Goal: Task Accomplishment & Management: Use online tool/utility

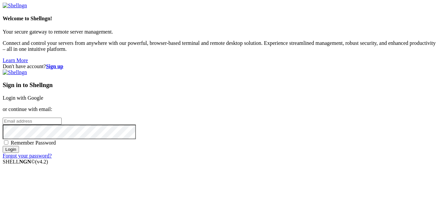
click at [43, 95] on link "Login with Google" at bounding box center [23, 98] width 41 height 6
click at [62, 118] on input "email" at bounding box center [32, 121] width 59 height 7
paste input "[EMAIL_ADDRESS][DOMAIN_NAME]"
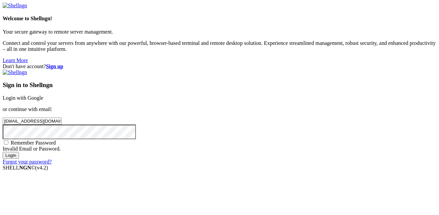
type input "[EMAIL_ADDRESS][DOMAIN_NAME]"
click at [63, 64] on strong "Sign up" at bounding box center [54, 67] width 17 height 6
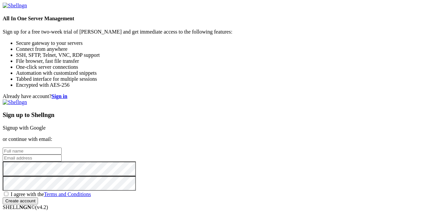
click at [62, 148] on input "text" at bounding box center [32, 151] width 59 height 7
type input "[PERSON_NAME]"
paste input "[EMAIL_ADDRESS][DOMAIN_NAME]"
type input "[EMAIL_ADDRESS][DOMAIN_NAME]"
click at [91, 192] on span "I agree with the Terms and Conditions" at bounding box center [51, 195] width 80 height 6
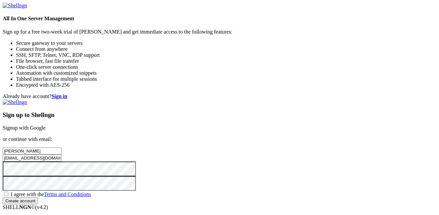
click at [8, 192] on input "I agree with the Terms and Conditions" at bounding box center [6, 194] width 4 height 4
checkbox input "true"
click at [38, 198] on input "Create account" at bounding box center [20, 201] width 35 height 7
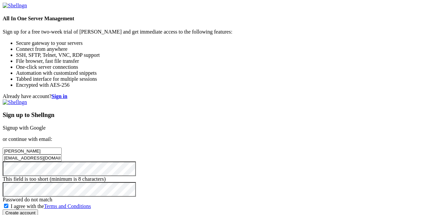
scroll to position [40, 0]
click at [38, 204] on input "Create account" at bounding box center [20, 207] width 35 height 7
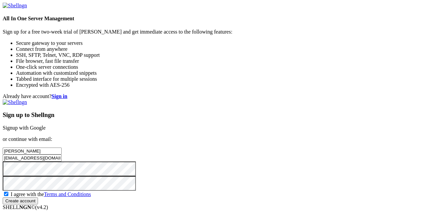
scroll to position [38, 0]
click at [38, 198] on input "Create account" at bounding box center [20, 201] width 35 height 7
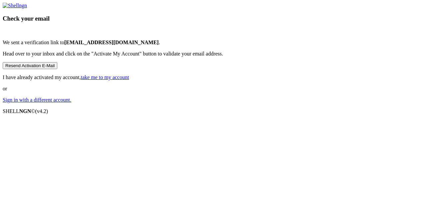
click at [265, 103] on div "Check your email We sent a verification link to [EMAIL_ADDRESS][DOMAIN_NAME] . …" at bounding box center [219, 53] width 433 height 100
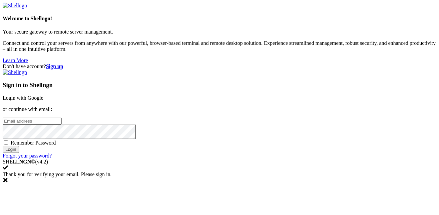
click at [62, 118] on input "email" at bounding box center [32, 121] width 59 height 7
paste input "[EMAIL_ADDRESS][DOMAIN_NAME]"
type input "[EMAIL_ADDRESS][DOMAIN_NAME]"
click at [3, 146] on input "Login" at bounding box center [11, 149] width 16 height 7
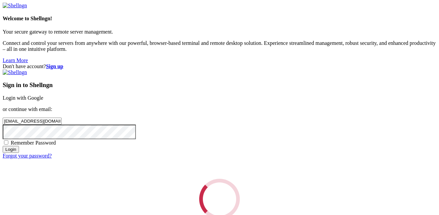
click at [284, 179] on div "Loading..." at bounding box center [219, 199] width 433 height 41
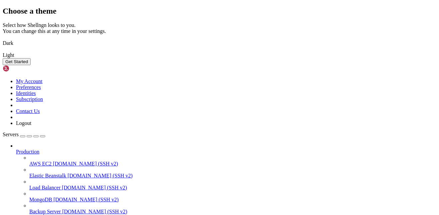
click at [3, 39] on img at bounding box center [3, 39] width 0 height 0
click at [31, 65] on button "Get Started" at bounding box center [17, 61] width 28 height 7
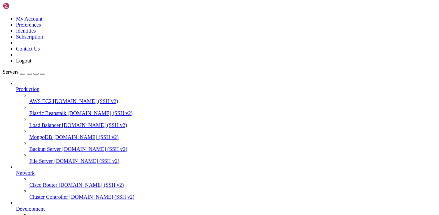
click at [23, 74] on div "button" at bounding box center [23, 74] width 0 height 0
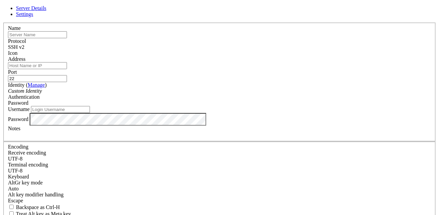
click at [67, 38] on input "text" at bounding box center [37, 34] width 59 height 7
type input "176.131.7.250"
paste input "176.131.7.250"
type input "176.131.7.250"
click at [90, 113] on input "Username" at bounding box center [60, 109] width 59 height 7
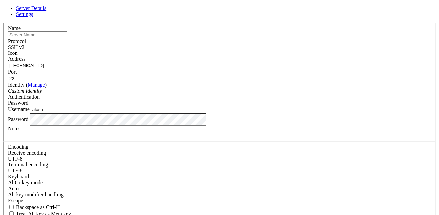
type input "alosh"
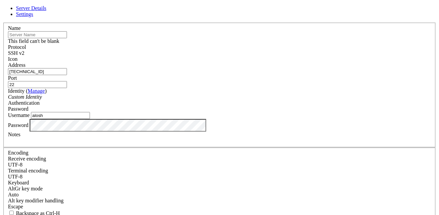
click at [67, 38] on input "text" at bounding box center [37, 34] width 59 height 7
type input "[PERSON_NAME]"
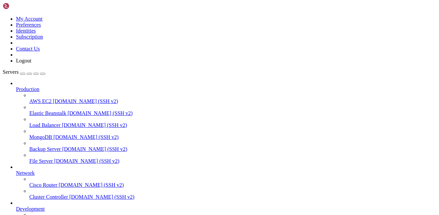
scroll to position [53, 0]
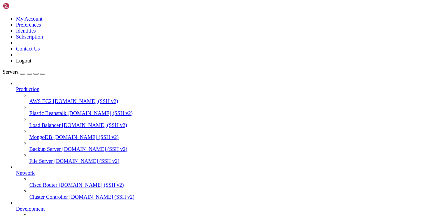
drag, startPoint x: 93, startPoint y: 515, endPoint x: 82, endPoint y: 515, distance: 11.0
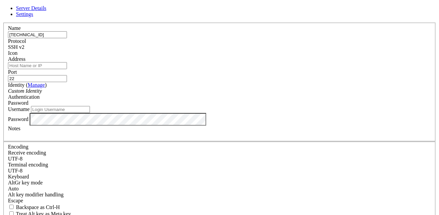
type input "171.136.7.250"
click at [67, 69] on input "Address" at bounding box center [37, 65] width 59 height 7
type input "176.131.7.250"
click at [67, 38] on input "text" at bounding box center [37, 34] width 59 height 7
type input "[PERSON_NAME]"
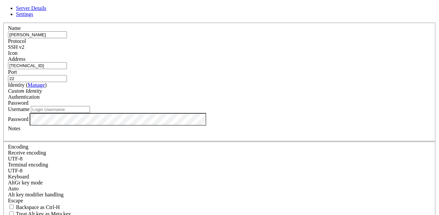
click at [260, 50] on div "SSH v2" at bounding box center [219, 47] width 423 height 6
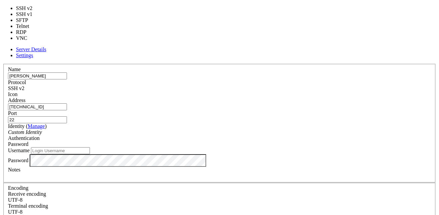
type input "3389"
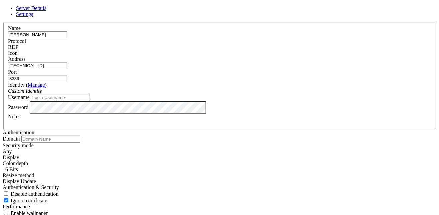
click at [30, 100] on label "Username" at bounding box center [19, 98] width 22 height 6
click at [90, 101] on input "Username" at bounding box center [60, 97] width 59 height 7
type input "alosh"
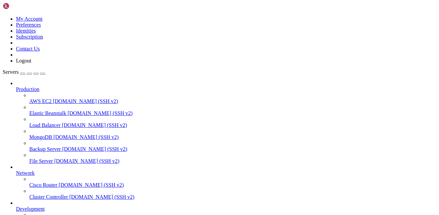
scroll to position [71, 0]
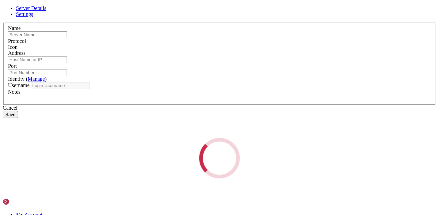
type input "[PERSON_NAME]"
type input "176.131.7.250"
type input "3389"
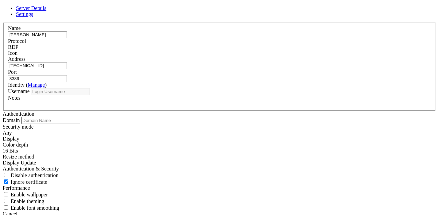
type input "alosh"
